Goal: Navigation & Orientation: Find specific page/section

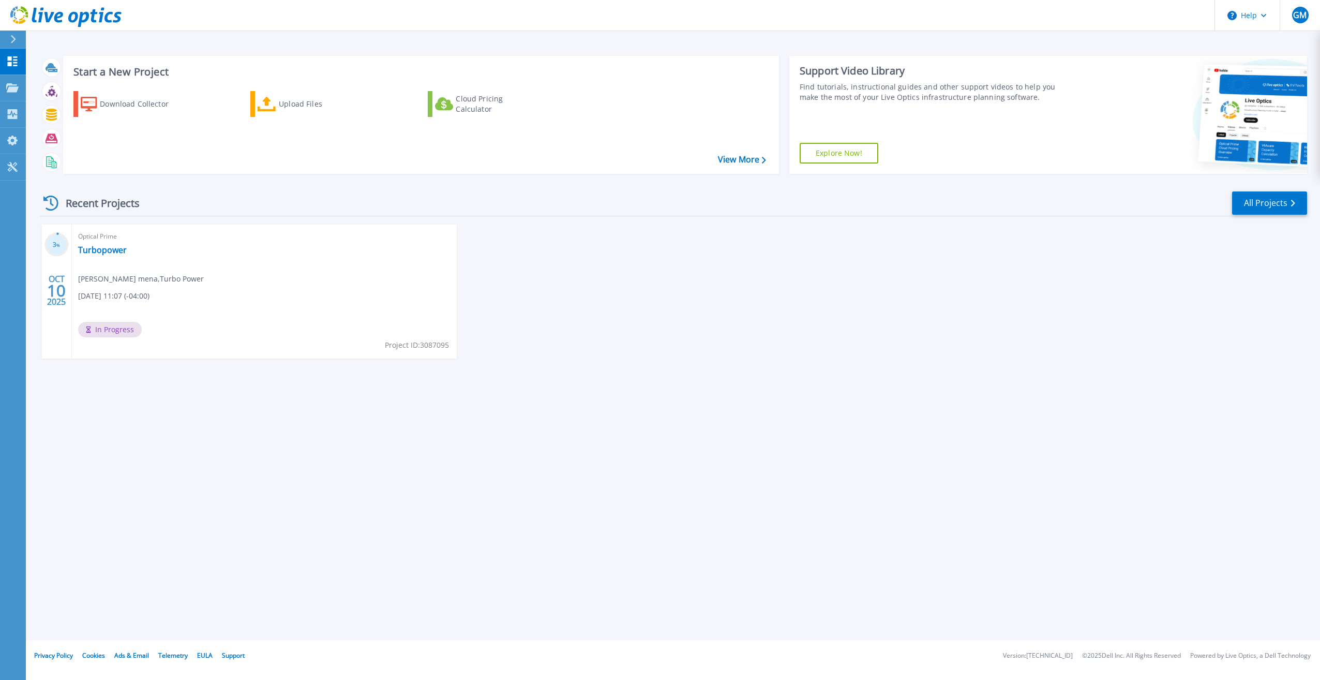
click at [1179, 463] on div "Start a New Project Download Collector Upload Files Cloud Pricing Calculator Vi…" at bounding box center [673, 320] width 1294 height 640
click at [242, 281] on div "Optical Prime Turbopower Geolffrey mena , Turbo Power [DATE] 11:07 (-04:00) In …" at bounding box center [264, 291] width 385 height 134
click at [61, 274] on div "[DATE]" at bounding box center [57, 291] width 20 height 38
drag, startPoint x: 209, startPoint y: 241, endPoint x: 190, endPoint y: 245, distance: 19.7
click at [209, 243] on div "Optical Prime Turbopower Geolffrey mena , Turbo Power [DATE] 11:07 (-04:00) In …" at bounding box center [264, 291] width 385 height 134
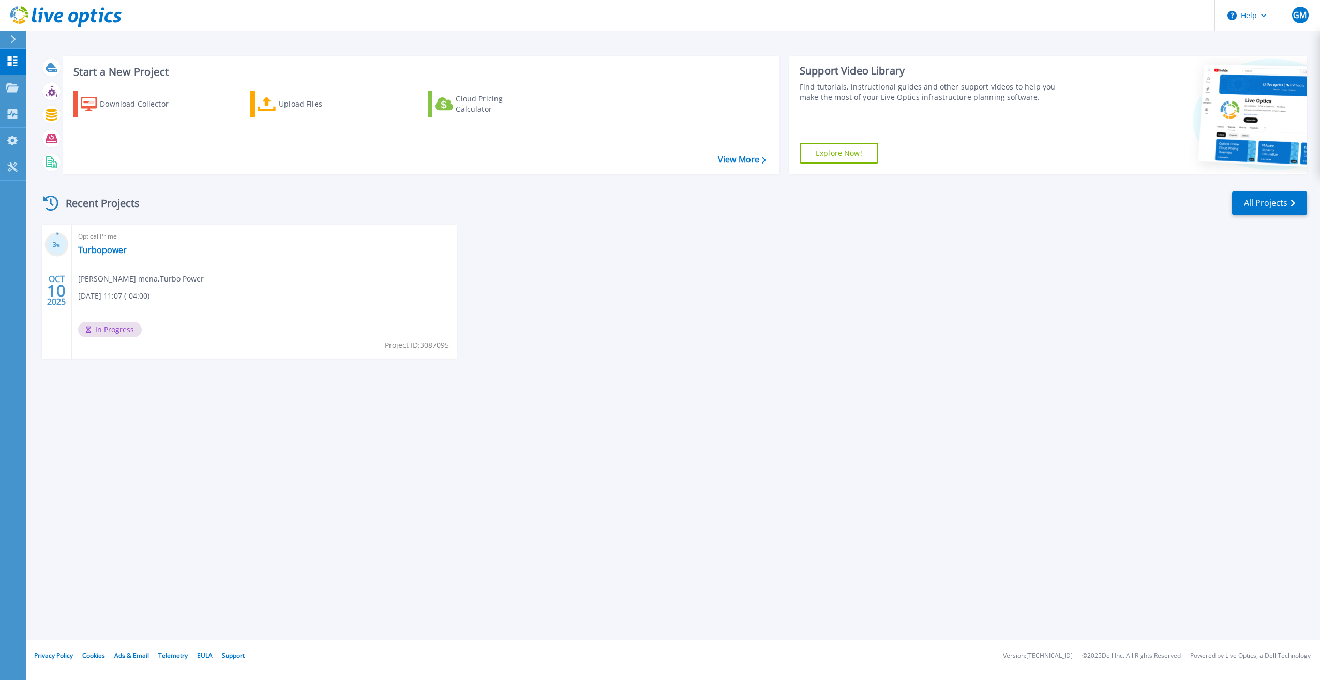
click at [147, 263] on div "Optical Prime Turbopower Geolffrey mena , Turbo Power [DATE] 11:07 (-04:00) In …" at bounding box center [264, 291] width 385 height 134
click at [7, 114] on icon at bounding box center [12, 114] width 12 height 10
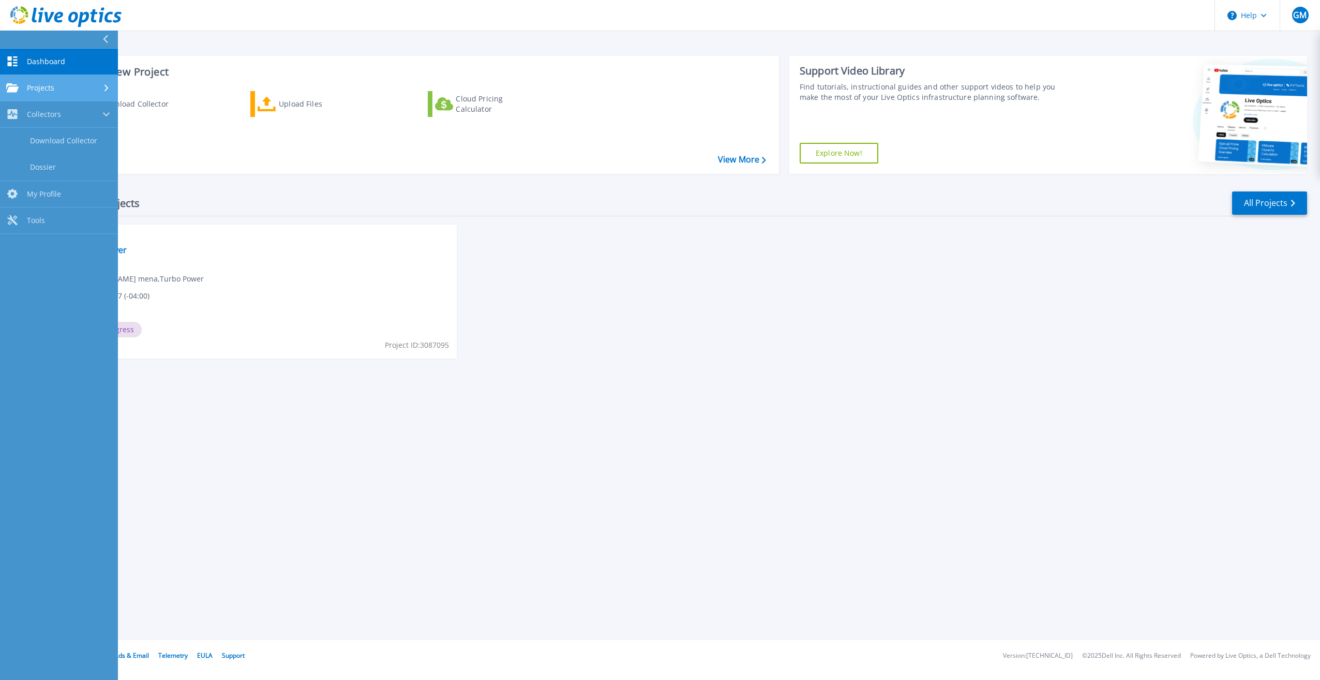
click at [44, 90] on span "Projects" at bounding box center [40, 87] width 27 height 9
click at [49, 250] on link "Tools Tools" at bounding box center [59, 254] width 118 height 26
